Goal: Task Accomplishment & Management: Use online tool/utility

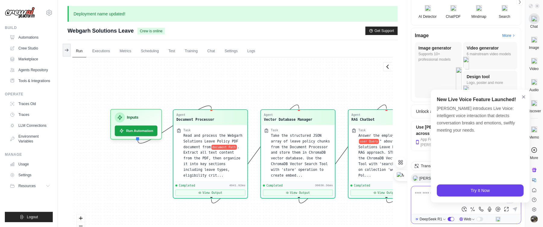
scroll to position [46, 0]
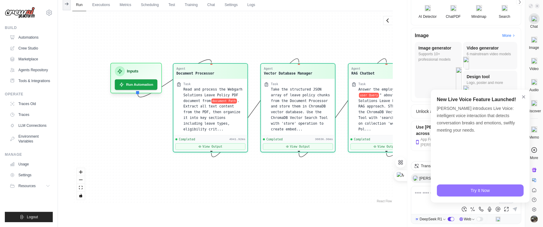
click at [480, 188] on div "Try It Now" at bounding box center [480, 190] width 87 height 12
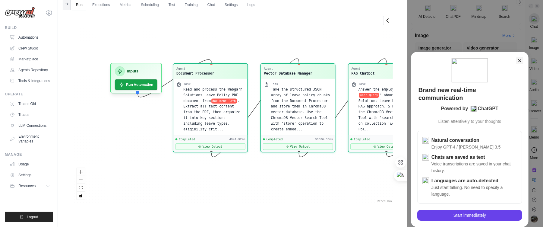
click at [519, 61] on icon at bounding box center [519, 60] width 3 height 3
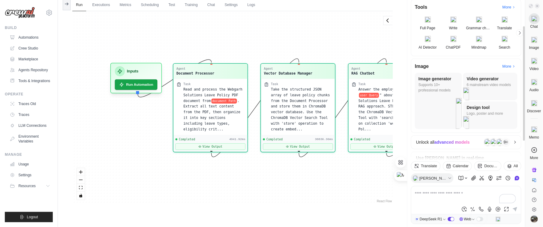
scroll to position [59, 0]
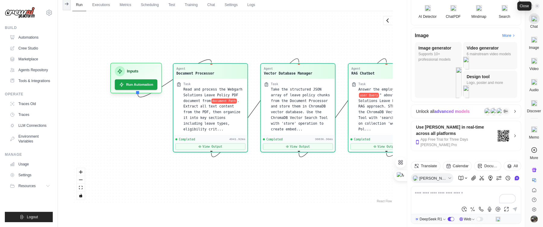
click at [536, 7] on icon at bounding box center [537, 6] width 2 height 2
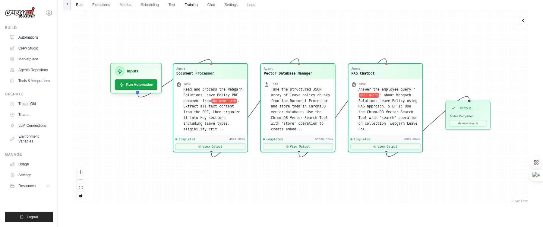
click at [194, 6] on link "Training" at bounding box center [191, 5] width 20 height 13
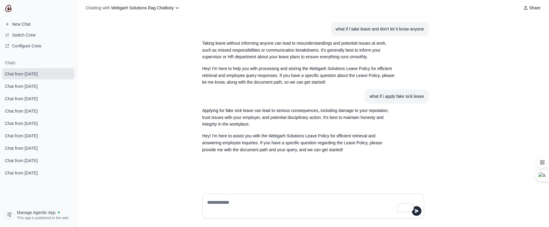
click at [536, 18] on div "what if I take leave and don't let it know anyone Taking leave without informin…" at bounding box center [313, 102] width 472 height 173
click at [493, 29] on div "what if I take leave and don't let it know anyone Taking leave without informin…" at bounding box center [313, 102] width 472 height 173
click at [540, 77] on div "what if I take leave and don't let it know anyone Taking leave without informin…" at bounding box center [313, 102] width 472 height 173
click at [228, 205] on textarea "To enrich screen reader interactions, please activate Accessibility in Grammarl…" at bounding box center [311, 205] width 210 height 17
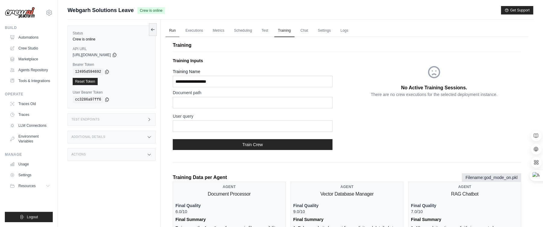
click at [169, 31] on link "Run" at bounding box center [172, 30] width 14 height 13
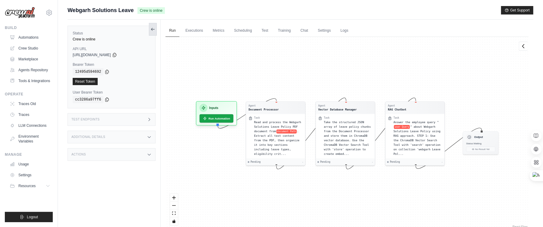
click at [150, 34] on button at bounding box center [153, 29] width 8 height 13
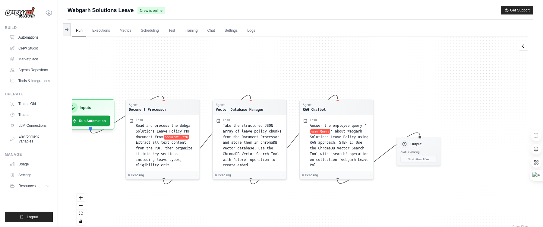
drag, startPoint x: 249, startPoint y: 85, endPoint x: 256, endPoint y: 75, distance: 11.7
click at [252, 80] on div "Agent Document Processor Task Read and process the Webgarh Solutions Leave Poli…" at bounding box center [300, 133] width 456 height 193
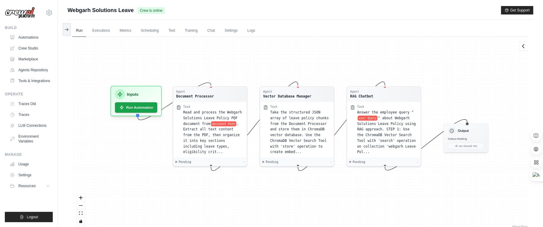
drag, startPoint x: 259, startPoint y: 68, endPoint x: 303, endPoint y: 59, distance: 45.2
click at [303, 59] on div "Agent Document Processor Task Read and process the Webgarh Solutions Leave Poli…" at bounding box center [300, 133] width 456 height 193
click at [136, 102] on button "Run Automation" at bounding box center [136, 105] width 44 height 11
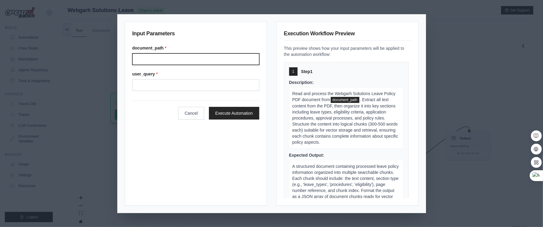
click at [144, 60] on input "Document path" at bounding box center [195, 58] width 127 height 11
type input "**********"
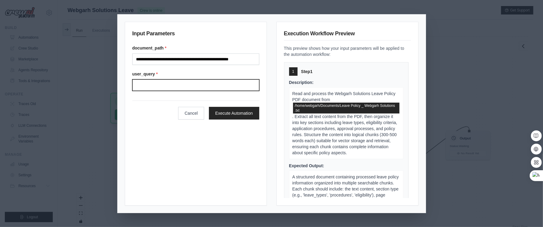
click at [166, 80] on input "User query" at bounding box center [195, 84] width 127 height 11
type input "**********"
click button "Execute Automation" at bounding box center [234, 113] width 50 height 13
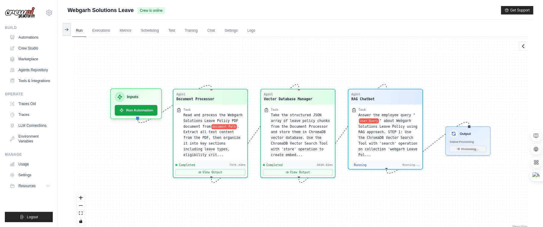
scroll to position [1731, 0]
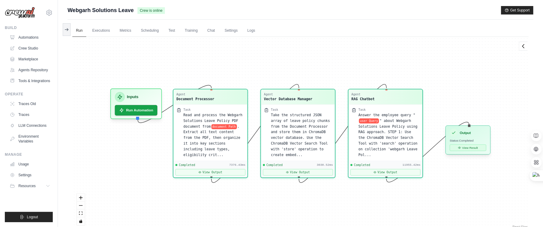
click at [458, 148] on icon at bounding box center [459, 147] width 3 height 3
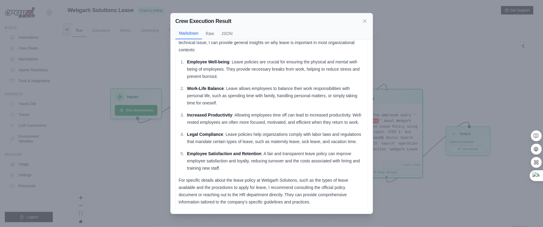
scroll to position [0, 0]
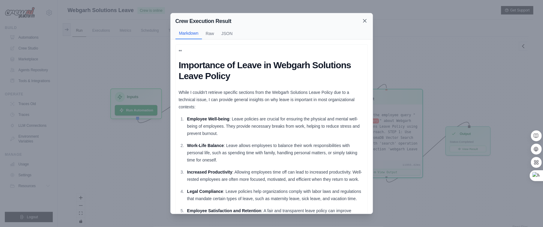
click at [364, 23] on icon at bounding box center [365, 21] width 6 height 6
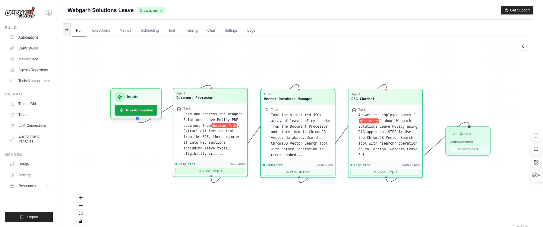
click at [220, 172] on button "View Output" at bounding box center [210, 171] width 70 height 7
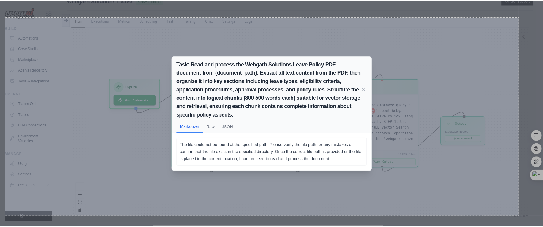
scroll to position [26, 0]
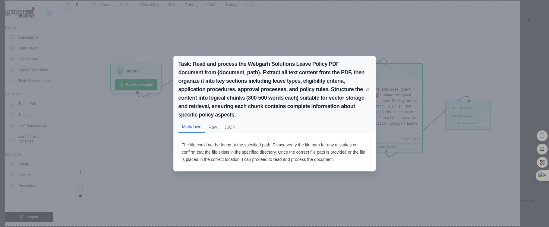
drag, startPoint x: 5, startPoint y: 1, endPoint x: 520, endPoint y: 225, distance: 561.5
click at [520, 225] on div "1708 X 744" at bounding box center [274, 100] width 549 height 252
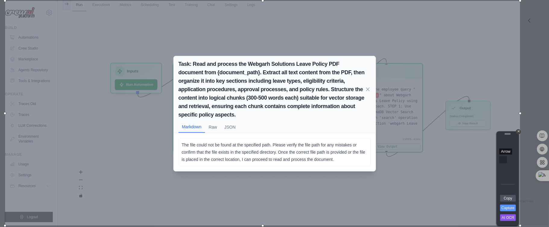
click at [503, 162] on div "Arrow" at bounding box center [503, 159] width 8 height 7
click at [505, 200] on link "Copy" at bounding box center [508, 198] width 16 height 7
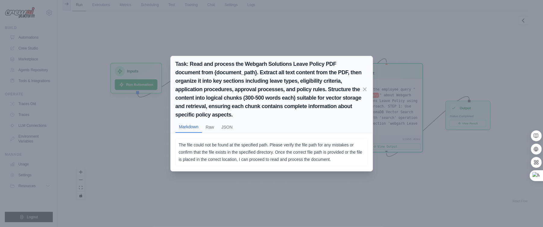
click at [418, 54] on div "Task: Read and process the Webgarh Solutions Leave Policy PDF document from {do…" at bounding box center [271, 113] width 543 height 227
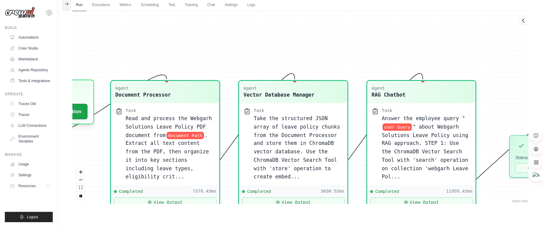
drag, startPoint x: 327, startPoint y: 59, endPoint x: 226, endPoint y: 52, distance: 101.5
click at [226, 52] on div "Agent Document Processor Task Read and process the Webgarh Solutions Leave Poli…" at bounding box center [300, 107] width 456 height 193
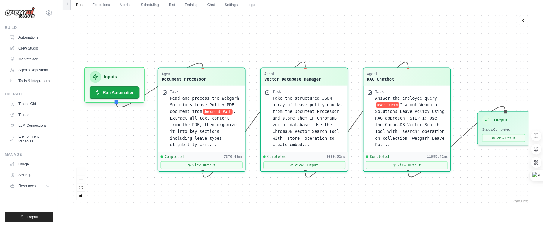
drag, startPoint x: 254, startPoint y: 49, endPoint x: 275, endPoint y: 41, distance: 22.6
click at [275, 41] on div "Agent Document Processor Task Read and process the Webgarh Solutions Leave Poli…" at bounding box center [300, 107] width 456 height 193
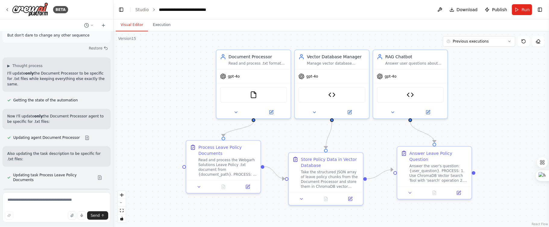
scroll to position [24153, 0]
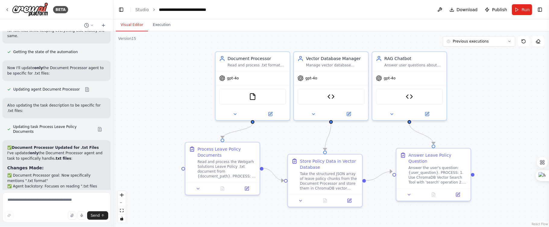
click at [176, 71] on div ".deletable-edge-delete-btn { width: 20px; height: 20px; border: 0px solid #ffff…" at bounding box center [331, 128] width 436 height 195
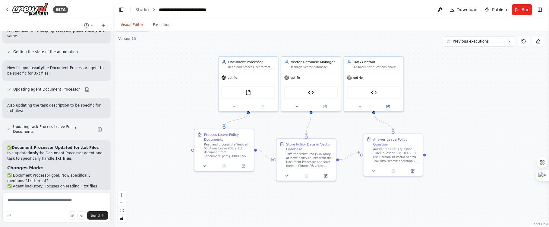
drag, startPoint x: 174, startPoint y: 72, endPoint x: 185, endPoint y: 73, distance: 11.8
click at [185, 73] on div ".deletable-edge-delete-btn { width: 20px; height: 20px; border: 0px solid #ffff…" at bounding box center [331, 128] width 436 height 195
click at [517, 9] on button "Run" at bounding box center [522, 9] width 20 height 11
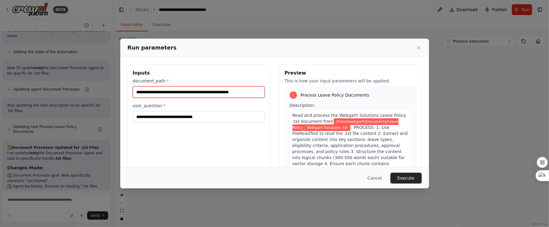
click at [245, 91] on input "**********" at bounding box center [199, 91] width 132 height 11
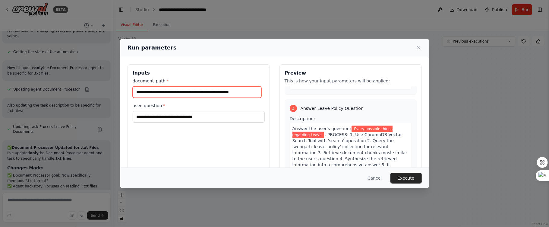
scroll to position [371, 0]
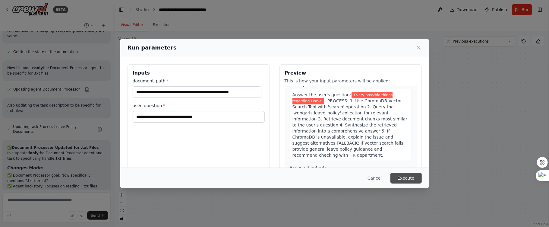
click at [400, 179] on button "Execute" at bounding box center [405, 177] width 31 height 11
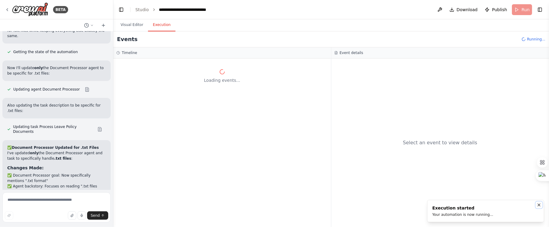
click at [538, 203] on icon "Notifications (F8)" at bounding box center [539, 204] width 5 height 5
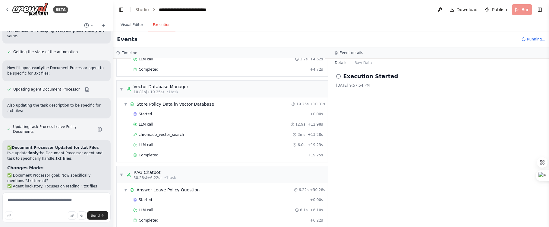
scroll to position [77, 0]
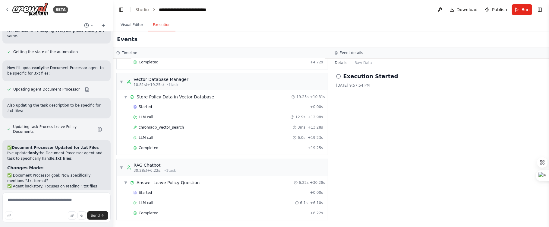
click at [411, 175] on div "Execution Started 10/1/2025, 9:57:54 PM" at bounding box center [440, 146] width 218 height 159
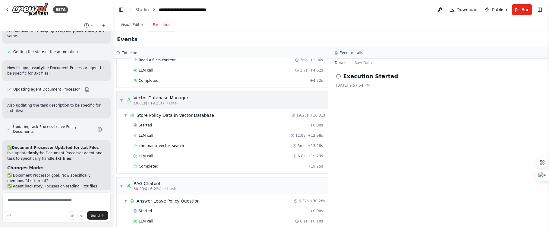
scroll to position [0, 0]
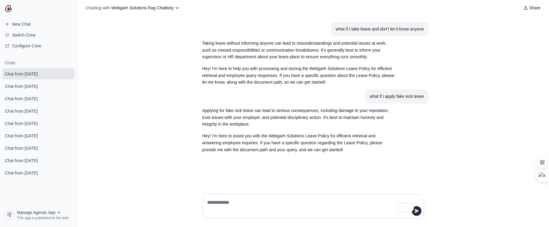
click at [250, 204] on textarea "To enrich screen reader interactions, please activate Accessibility in Grammarl…" at bounding box center [311, 205] width 210 height 17
type textarea "**********"
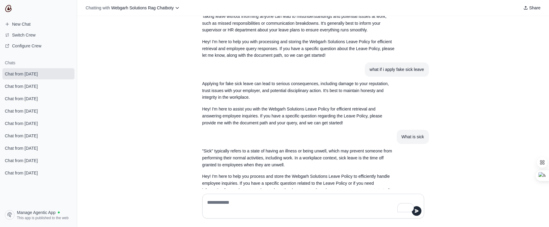
scroll to position [48, 0]
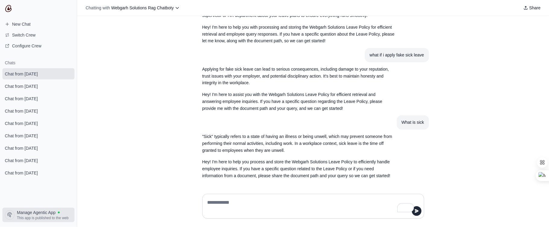
click at [30, 219] on span "This app is published to the web" at bounding box center [43, 217] width 52 height 5
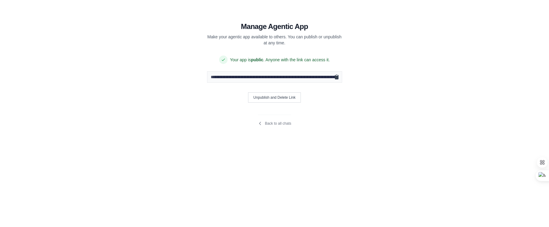
click at [339, 78] on icon "Copy public URL" at bounding box center [337, 77] width 6 height 6
drag, startPoint x: 208, startPoint y: 78, endPoint x: 240, endPoint y: 77, distance: 32.0
click at [240, 77] on input "**********" at bounding box center [274, 76] width 135 height 11
click at [277, 125] on link "Back to all chats" at bounding box center [274, 123] width 33 height 5
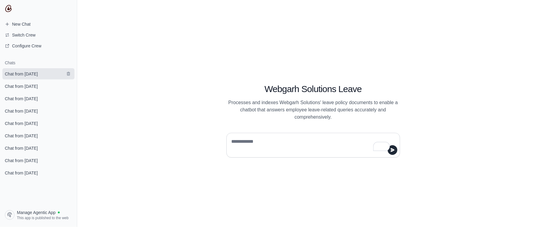
click at [38, 74] on span "Chat from [DATE]" at bounding box center [21, 74] width 33 height 6
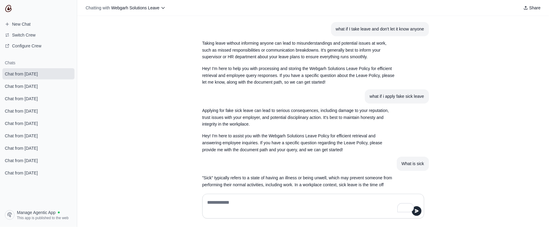
scroll to position [48, 0]
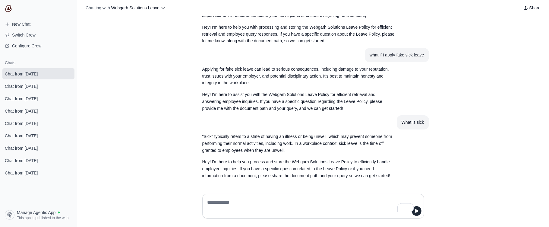
click at [251, 207] on textarea "To enrich screen reader interactions, please activate Accessibility in Grammarl…" at bounding box center [311, 205] width 210 height 17
type textarea "**********"
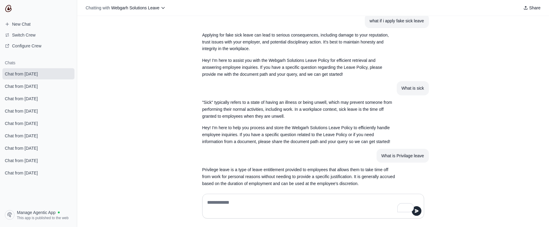
scroll to position [122, 0]
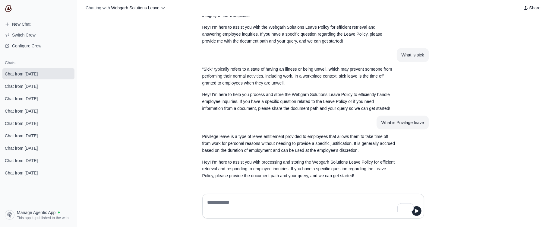
click at [244, 201] on textarea "To enrich screen reader interactions, please activate Accessibility in Grammarl…" at bounding box center [311, 205] width 210 height 17
paste textarea "**********"
type textarea "**********"
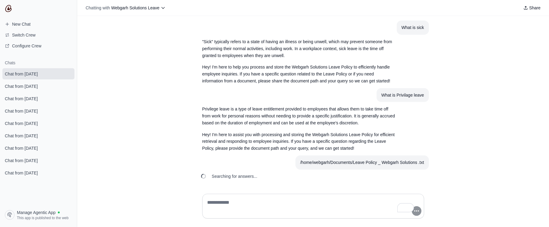
scroll to position [164, 0]
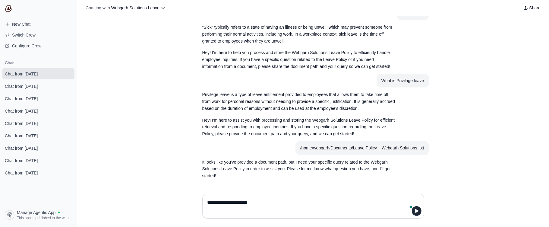
type textarea "**********"
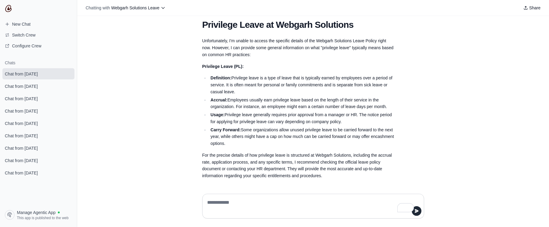
scroll to position [366, 0]
type textarea "*"
type textarea "**********"
